Goal: Task Accomplishment & Management: Manage account settings

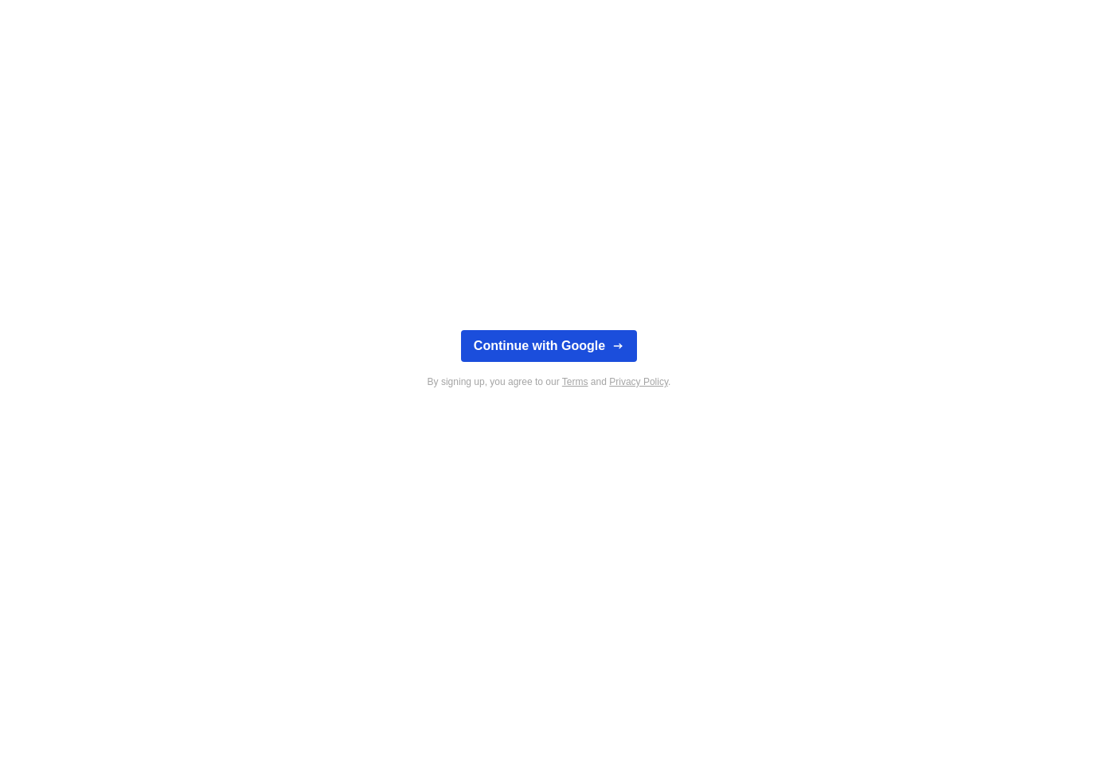
click at [612, 345] on icon "button" at bounding box center [617, 346] width 13 height 13
click at [597, 354] on button "Continue with Google" at bounding box center [549, 346] width 176 height 32
click at [546, 356] on button "Continue with Google" at bounding box center [549, 346] width 176 height 32
click at [181, 357] on div "Continue with Google By signing up, you agree to our Terms and Privacy Policy ." at bounding box center [549, 385] width 1098 height 770
click at [743, 166] on div "Continue with Google By signing up, you agree to our Terms and Privacy Policy ." at bounding box center [549, 385] width 1098 height 770
